Goal: Browse casually: Explore the website without a specific task or goal

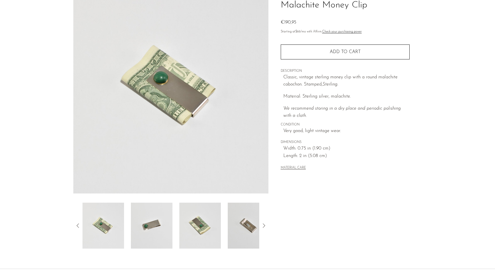
scroll to position [99, 0]
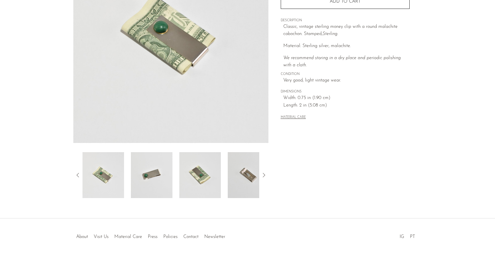
click at [249, 179] on img at bounding box center [249, 175] width 42 height 46
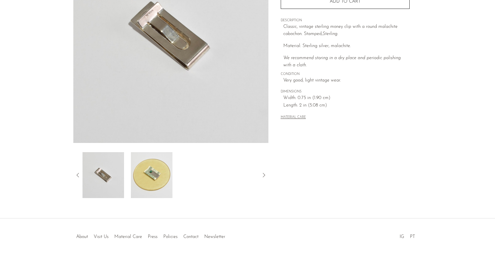
click at [78, 174] on icon at bounding box center [78, 174] width 7 height 7
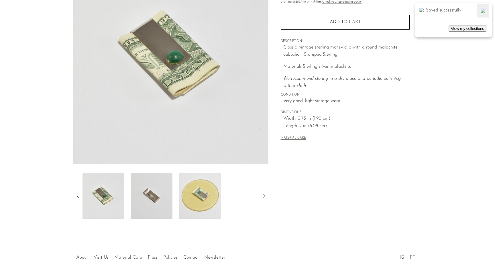
scroll to position [0, 0]
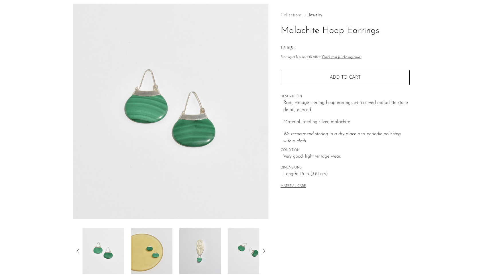
scroll to position [51, 0]
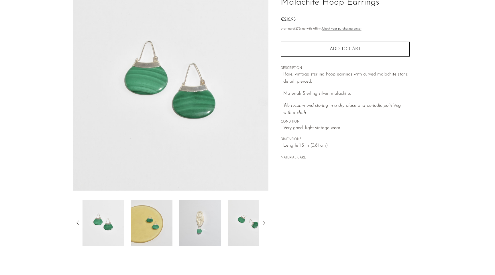
click at [210, 221] on img at bounding box center [200, 223] width 42 height 46
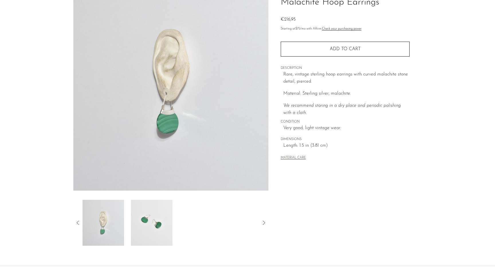
scroll to position [99, 0]
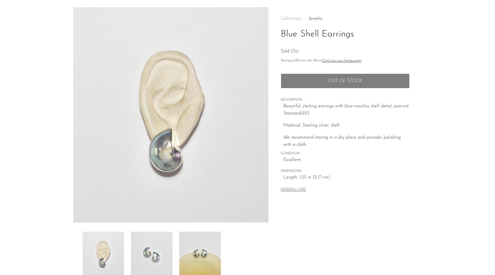
scroll to position [65, 0]
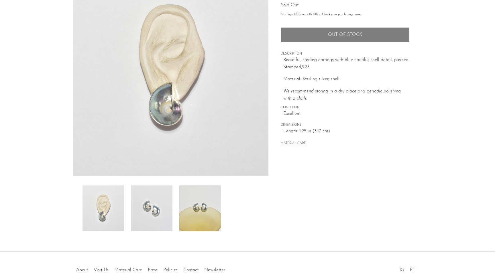
click at [193, 209] on img at bounding box center [200, 208] width 42 height 46
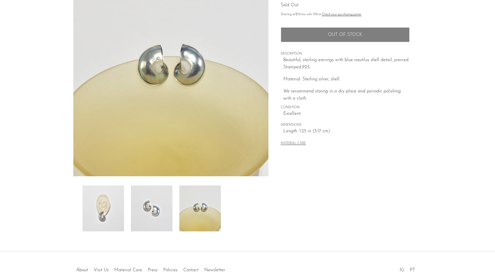
click at [159, 214] on img at bounding box center [152, 208] width 42 height 46
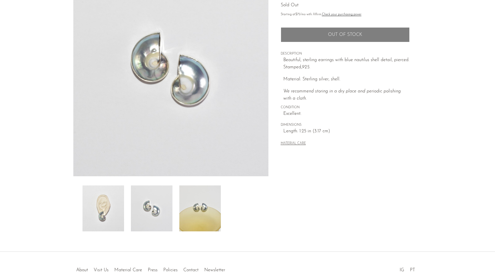
click at [122, 216] on img at bounding box center [104, 208] width 42 height 46
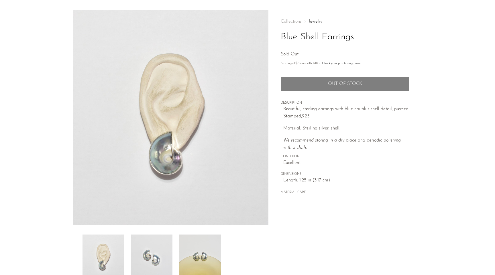
scroll to position [0, 0]
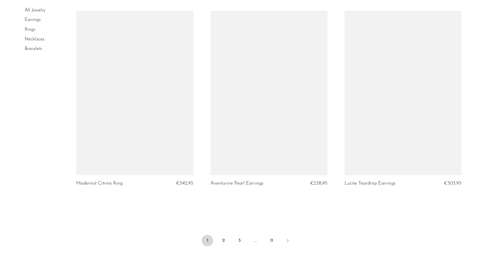
scroll to position [2124, 0]
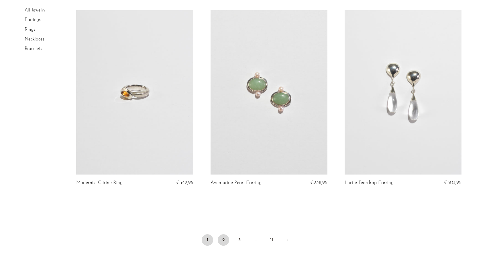
click at [222, 239] on link "2" at bounding box center [223, 239] width 11 height 11
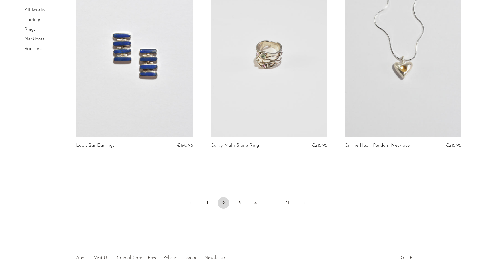
scroll to position [2137, 0]
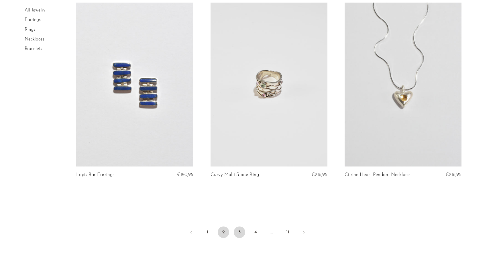
click at [242, 234] on link "3" at bounding box center [239, 231] width 11 height 11
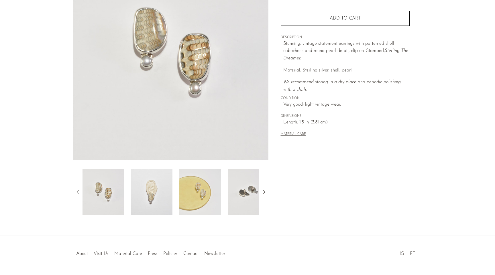
scroll to position [81, 0]
click at [152, 186] on img at bounding box center [152, 192] width 42 height 46
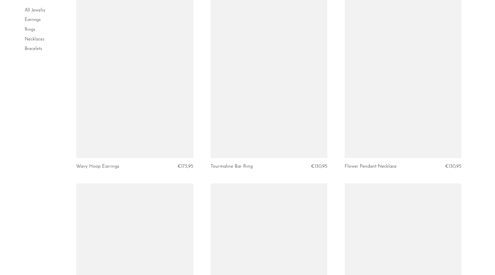
scroll to position [2183, 0]
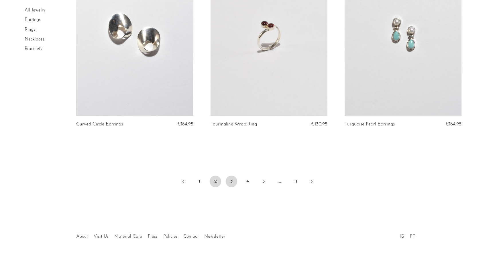
click at [214, 182] on link "2" at bounding box center [215, 180] width 11 height 11
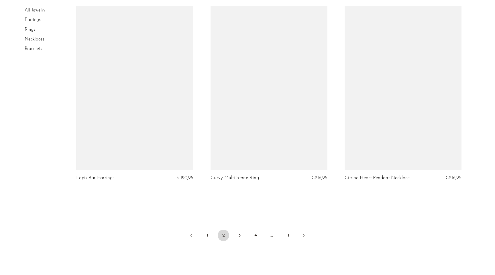
scroll to position [2188, 0]
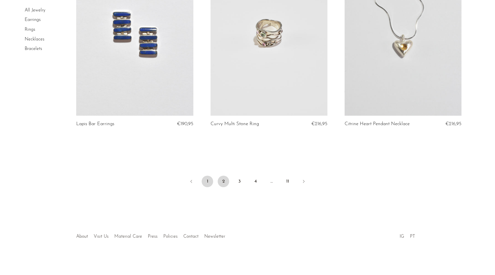
click at [207, 179] on link "1" at bounding box center [207, 180] width 11 height 11
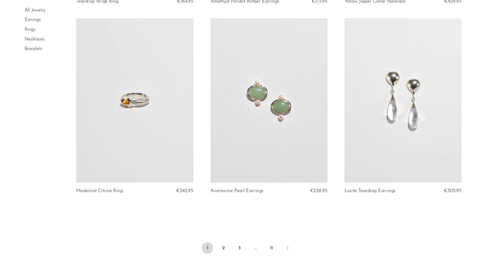
scroll to position [2130, 0]
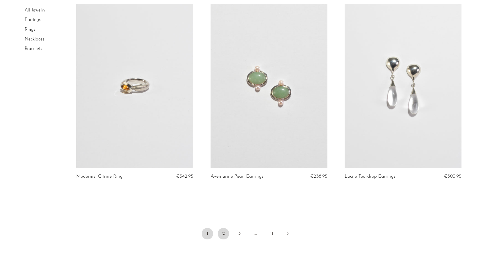
click at [227, 234] on link "2" at bounding box center [223, 233] width 11 height 11
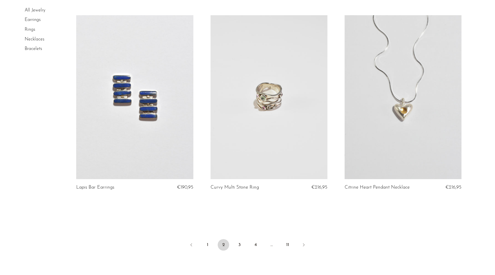
scroll to position [2137, 0]
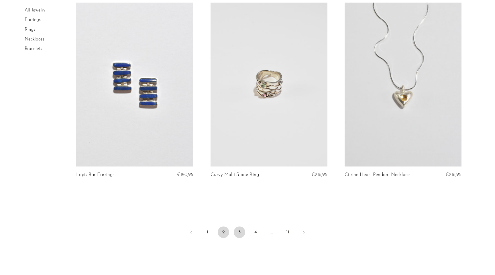
click at [240, 229] on link "3" at bounding box center [239, 231] width 11 height 11
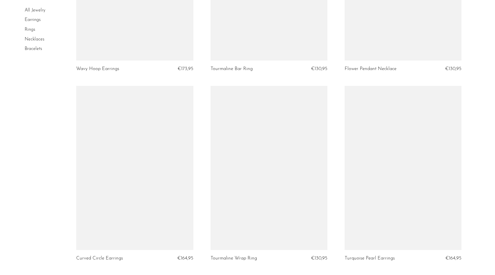
scroll to position [2159, 0]
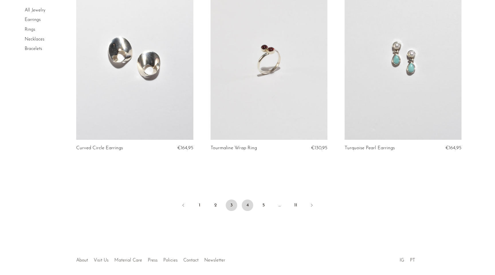
click at [247, 204] on link "4" at bounding box center [247, 204] width 11 height 11
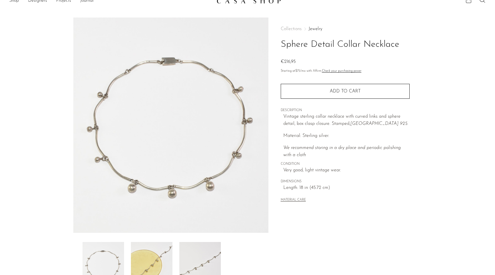
scroll to position [7, 0]
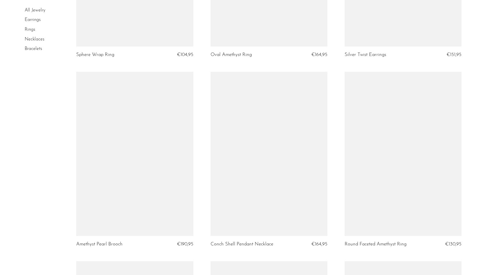
scroll to position [2110, 0]
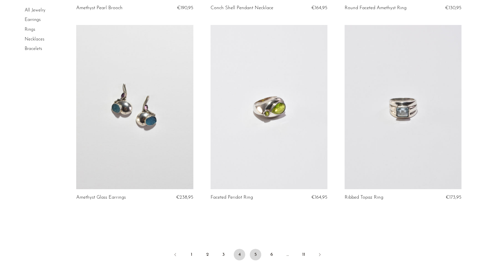
click at [257, 251] on link "5" at bounding box center [255, 254] width 11 height 11
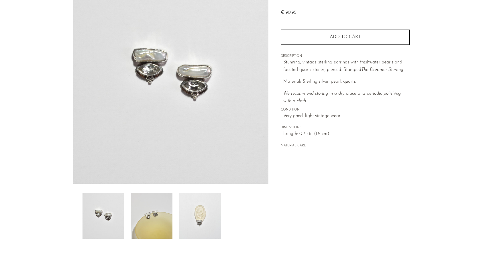
scroll to position [59, 0]
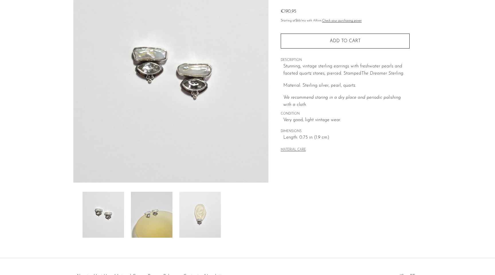
click at [201, 209] on img at bounding box center [200, 215] width 42 height 46
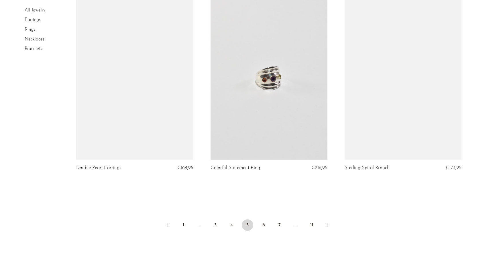
scroll to position [2151, 0]
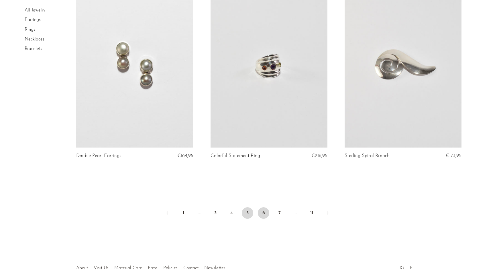
click at [265, 214] on link "6" at bounding box center [263, 212] width 11 height 11
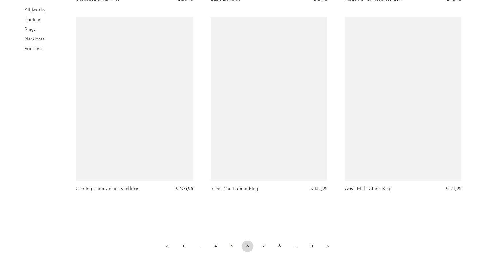
scroll to position [2121, 0]
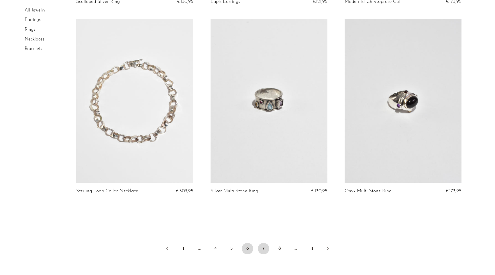
click at [263, 246] on link "7" at bounding box center [263, 248] width 11 height 11
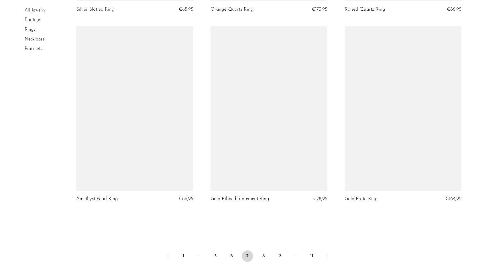
scroll to position [2114, 0]
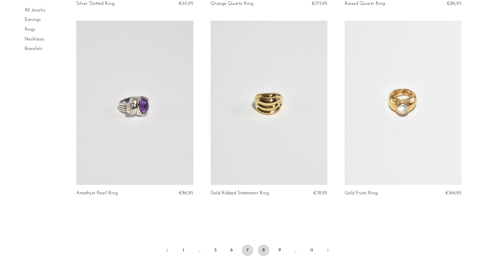
click at [262, 251] on link "8" at bounding box center [263, 249] width 11 height 11
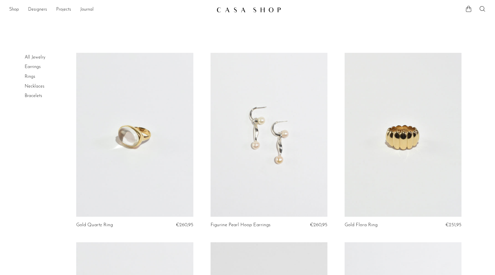
click at [37, 57] on link "All Jewelry" at bounding box center [35, 57] width 21 height 5
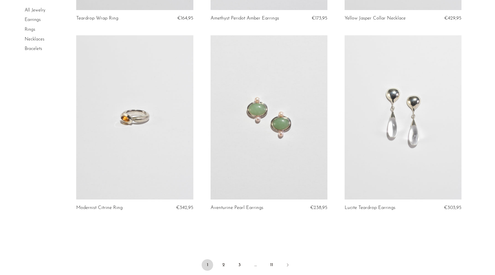
scroll to position [2104, 0]
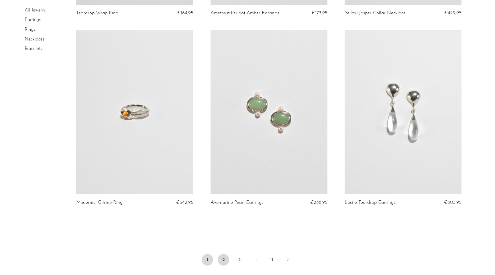
click at [225, 261] on link "2" at bounding box center [223, 259] width 11 height 11
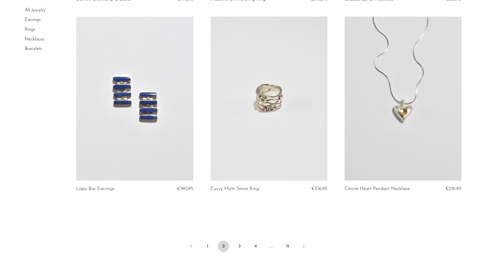
scroll to position [2126, 0]
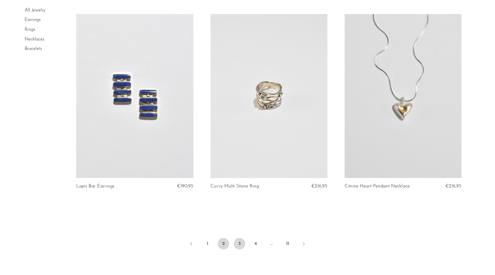
click at [240, 240] on link "3" at bounding box center [239, 243] width 11 height 11
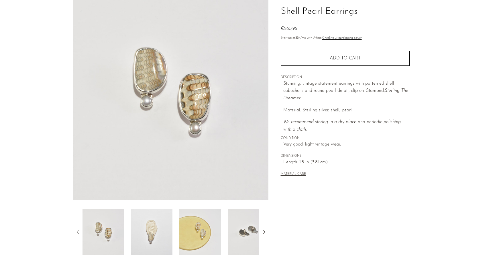
scroll to position [40, 0]
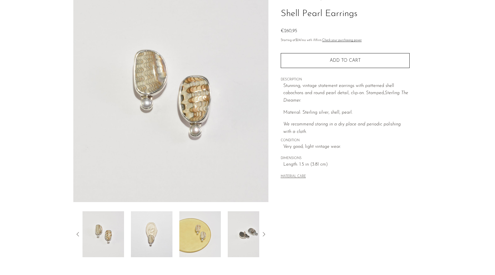
click at [163, 232] on img at bounding box center [152, 234] width 42 height 46
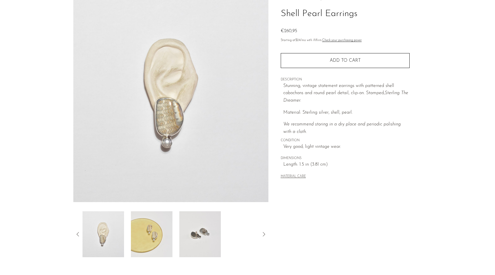
scroll to position [0, 0]
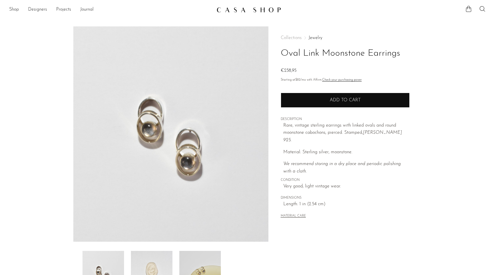
scroll to position [27, 0]
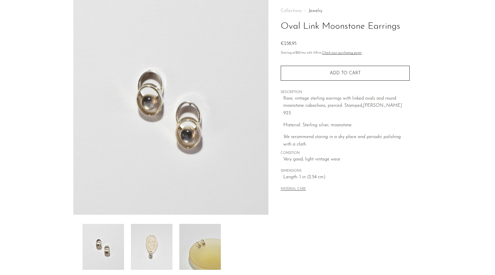
click at [154, 248] on img at bounding box center [152, 247] width 42 height 46
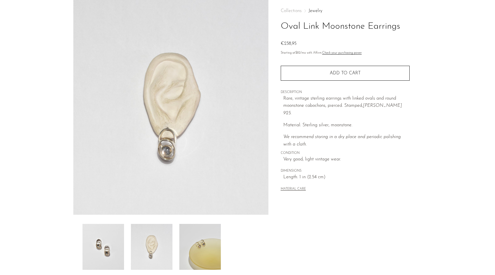
scroll to position [0, 0]
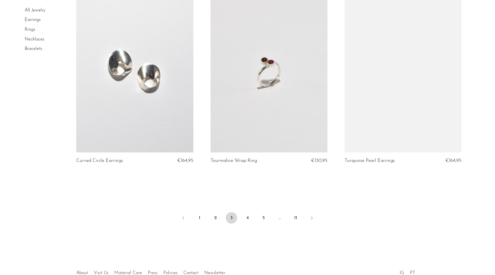
scroll to position [2183, 0]
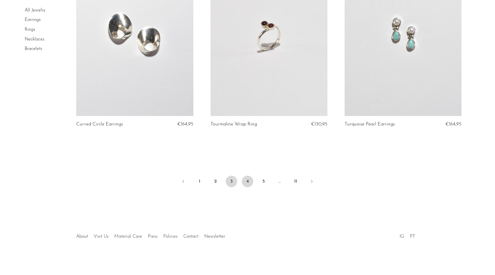
click at [245, 185] on link "4" at bounding box center [247, 180] width 11 height 11
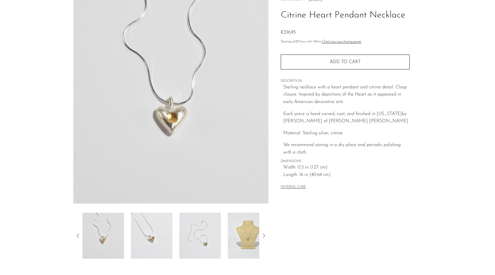
scroll to position [39, 0]
click at [244, 229] on img at bounding box center [249, 235] width 42 height 46
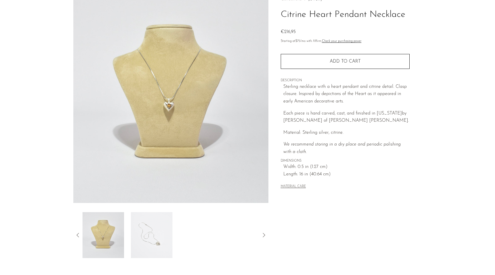
scroll to position [0, 0]
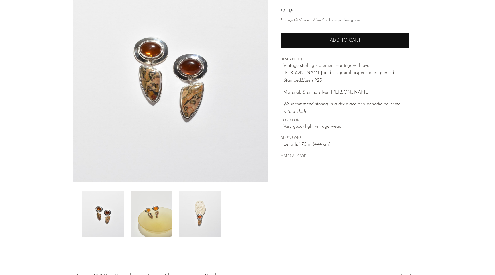
scroll to position [59, 0]
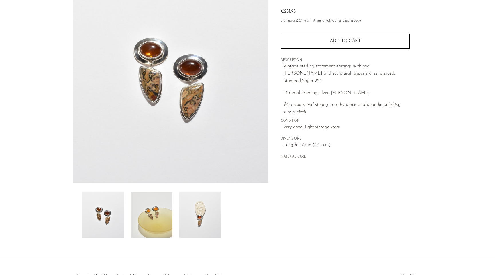
click at [195, 219] on img at bounding box center [200, 215] width 42 height 46
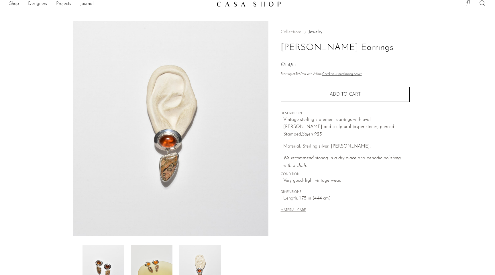
scroll to position [0, 0]
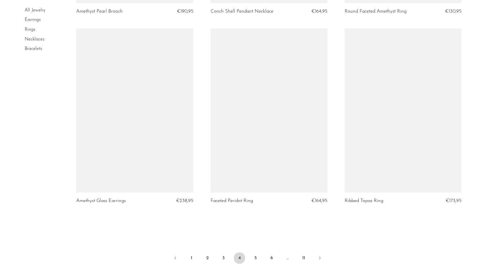
scroll to position [2106, 0]
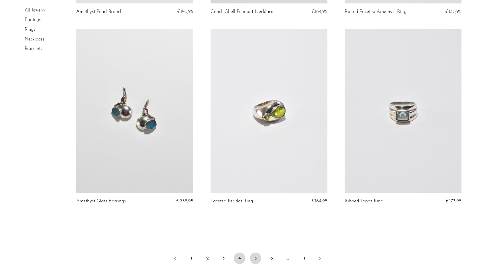
click at [255, 258] on link "5" at bounding box center [255, 257] width 11 height 11
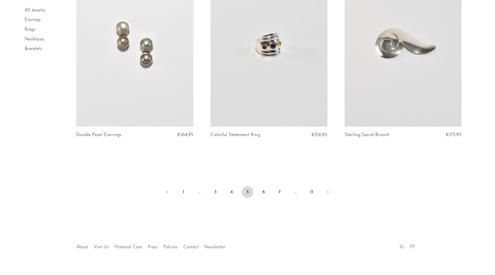
scroll to position [2176, 0]
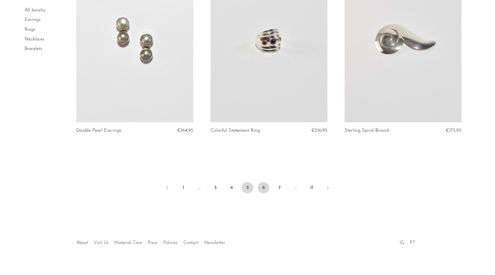
click at [268, 190] on link "6" at bounding box center [263, 187] width 11 height 11
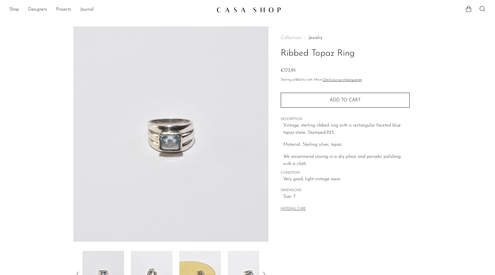
scroll to position [10, 0]
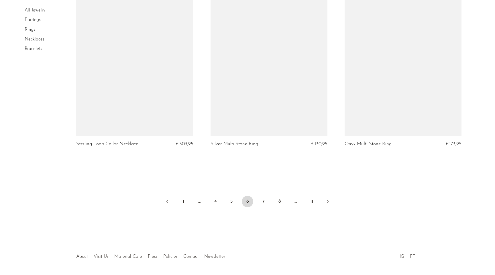
scroll to position [2168, 0]
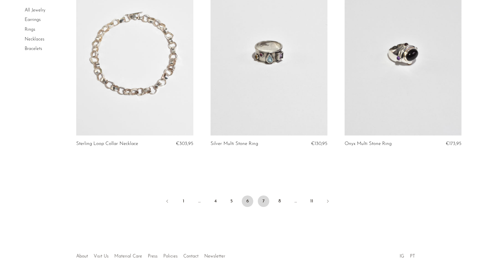
click at [267, 197] on link "7" at bounding box center [263, 200] width 11 height 11
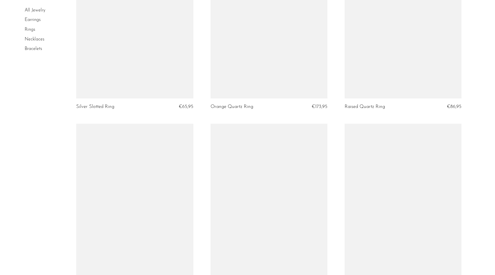
scroll to position [2130, 0]
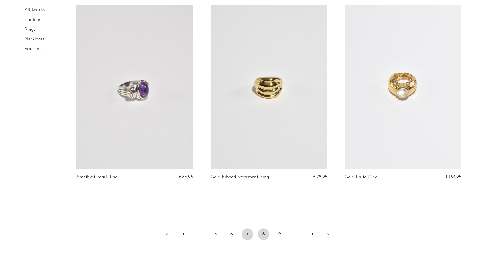
click at [264, 230] on link "8" at bounding box center [263, 233] width 11 height 11
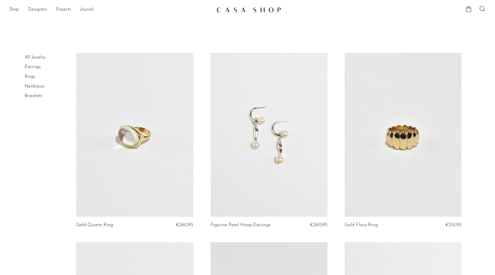
click at [247, 10] on img at bounding box center [249, 10] width 65 height 6
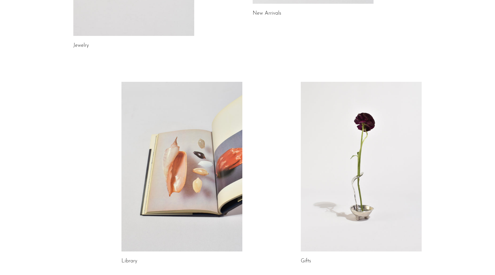
scroll to position [227, 0]
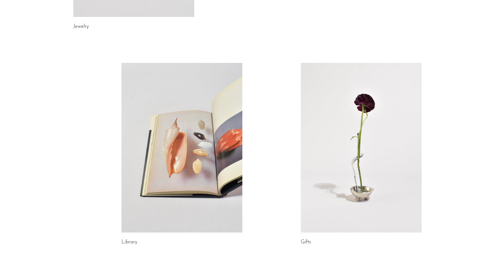
click at [225, 158] on link at bounding box center [182, 147] width 121 height 169
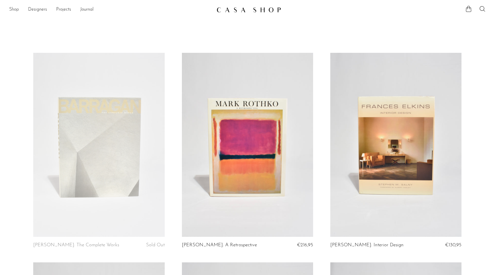
click at [11, 11] on link "Shop" at bounding box center [14, 9] width 10 height 7
click at [236, 11] on img at bounding box center [249, 10] width 65 height 6
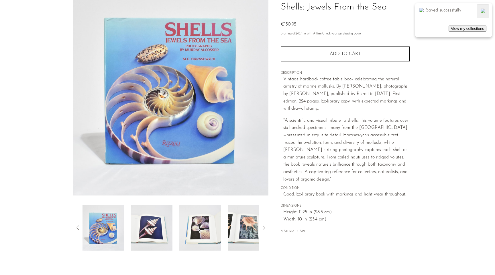
scroll to position [49, 0]
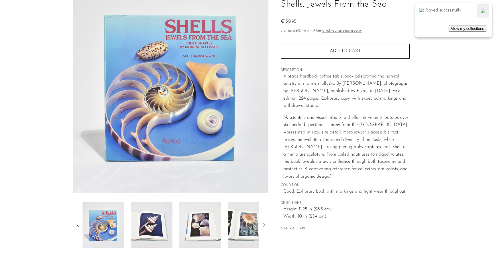
click at [242, 218] on img at bounding box center [249, 225] width 42 height 46
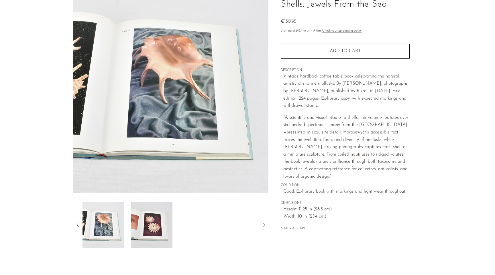
click at [78, 224] on icon at bounding box center [78, 224] width 7 height 7
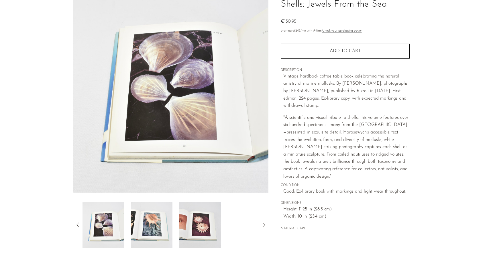
click at [79, 224] on icon at bounding box center [78, 224] width 7 height 7
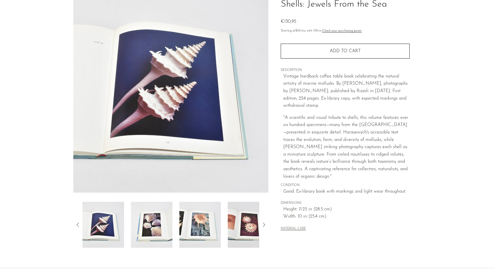
click at [76, 225] on icon at bounding box center [78, 224] width 7 height 7
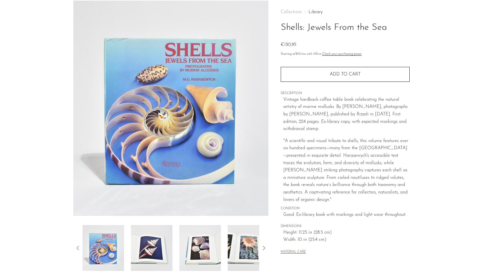
scroll to position [23, 0]
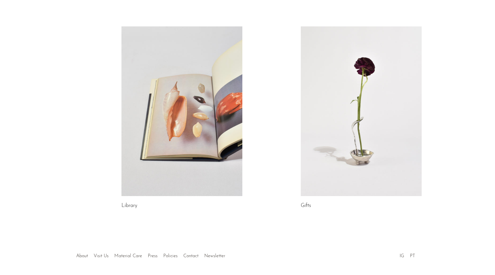
scroll to position [283, 0]
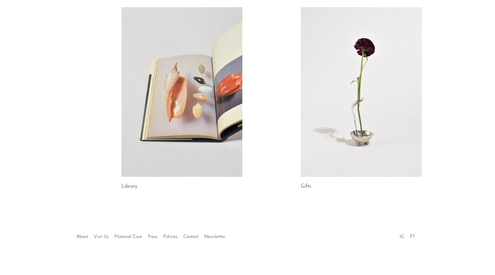
click at [337, 134] on link at bounding box center [361, 91] width 121 height 169
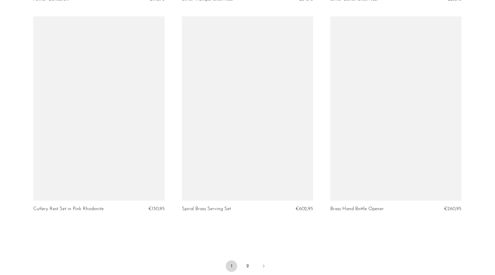
scroll to position [2350, 0]
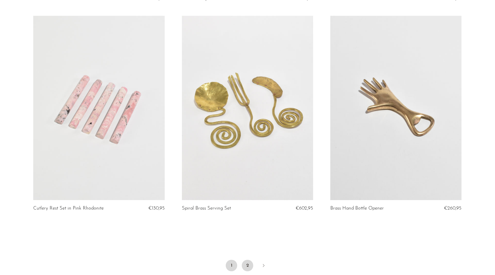
click at [247, 259] on link "2" at bounding box center [247, 264] width 11 height 11
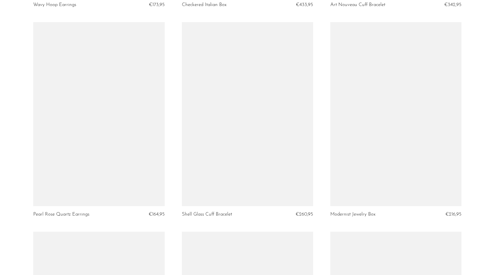
scroll to position [1496, 0]
